Goal: Task Accomplishment & Management: Use online tool/utility

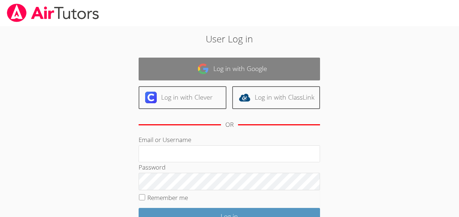
click at [180, 62] on link "Log in with Google" at bounding box center [230, 69] width 182 height 23
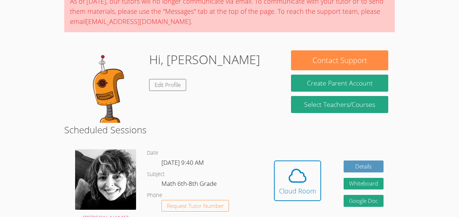
scroll to position [68, 0]
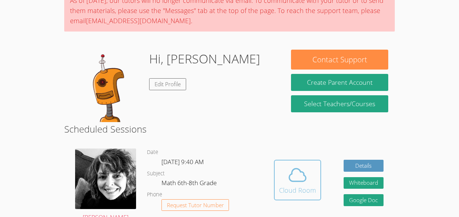
click at [313, 183] on span at bounding box center [297, 175] width 37 height 20
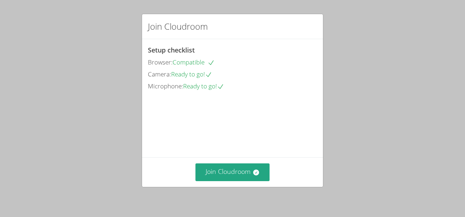
click at [237, 160] on div "Join Cloudroom" at bounding box center [232, 173] width 181 height 30
click at [247, 174] on button "Join Cloudroom" at bounding box center [232, 173] width 74 height 18
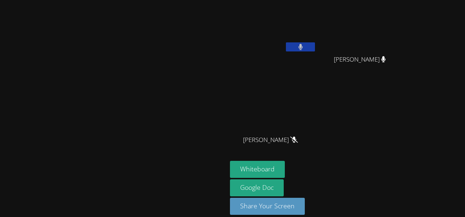
click at [302, 47] on icon at bounding box center [300, 47] width 4 height 6
click at [304, 47] on icon at bounding box center [301, 47] width 8 height 6
click at [168, 75] on video at bounding box center [113, 98] width 109 height 125
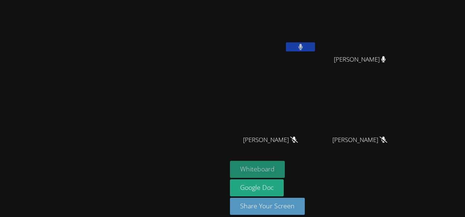
click at [285, 165] on button "Whiteboard" at bounding box center [257, 169] width 55 height 17
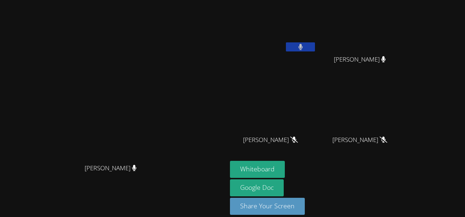
click at [168, 145] on video at bounding box center [113, 98] width 109 height 125
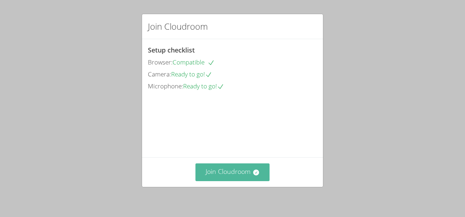
click at [243, 175] on button "Join Cloudroom" at bounding box center [232, 173] width 74 height 18
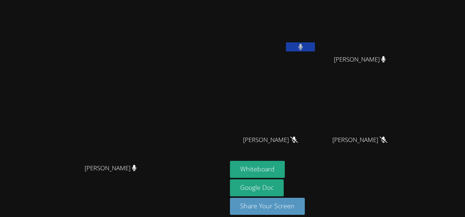
click at [88, 45] on video at bounding box center [113, 98] width 109 height 125
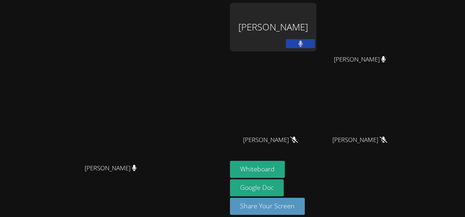
click at [168, 127] on video at bounding box center [113, 98] width 109 height 125
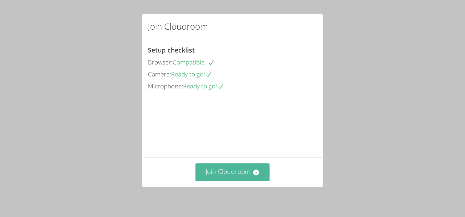
click at [247, 171] on button "Join Cloudroom" at bounding box center [232, 173] width 74 height 18
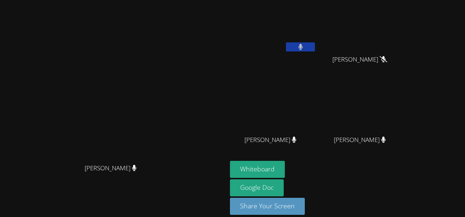
click at [316, 24] on video at bounding box center [273, 27] width 86 height 49
click at [315, 52] on div at bounding box center [300, 47] width 29 height 11
click at [302, 44] on icon at bounding box center [300, 47] width 4 height 6
click at [304, 44] on icon at bounding box center [301, 47] width 8 height 6
click at [302, 49] on icon at bounding box center [300, 47] width 4 height 6
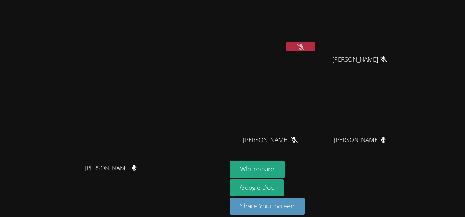
click at [304, 49] on icon at bounding box center [301, 47] width 8 height 6
click at [315, 50] on button at bounding box center [300, 46] width 29 height 9
click at [227, 110] on main "[PERSON_NAME]" at bounding box center [113, 112] width 227 height 225
click at [304, 49] on icon at bounding box center [301, 47] width 8 height 6
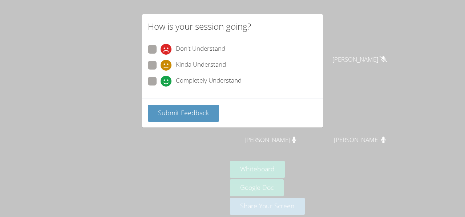
click at [160, 87] on span at bounding box center [160, 87] width 0 height 0
click at [160, 80] on input "Completely Understand" at bounding box center [163, 80] width 6 height 6
radio input "true"
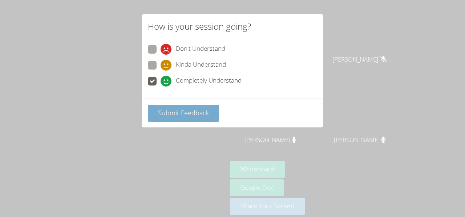
click at [165, 113] on span "Submit Feedback" at bounding box center [183, 113] width 51 height 9
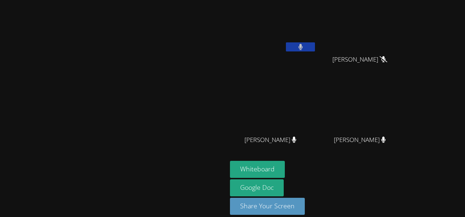
click at [303, 46] on icon at bounding box center [300, 47] width 5 height 6
click at [304, 46] on icon at bounding box center [301, 47] width 8 height 6
